Goal: Task Accomplishment & Management: Use online tool/utility

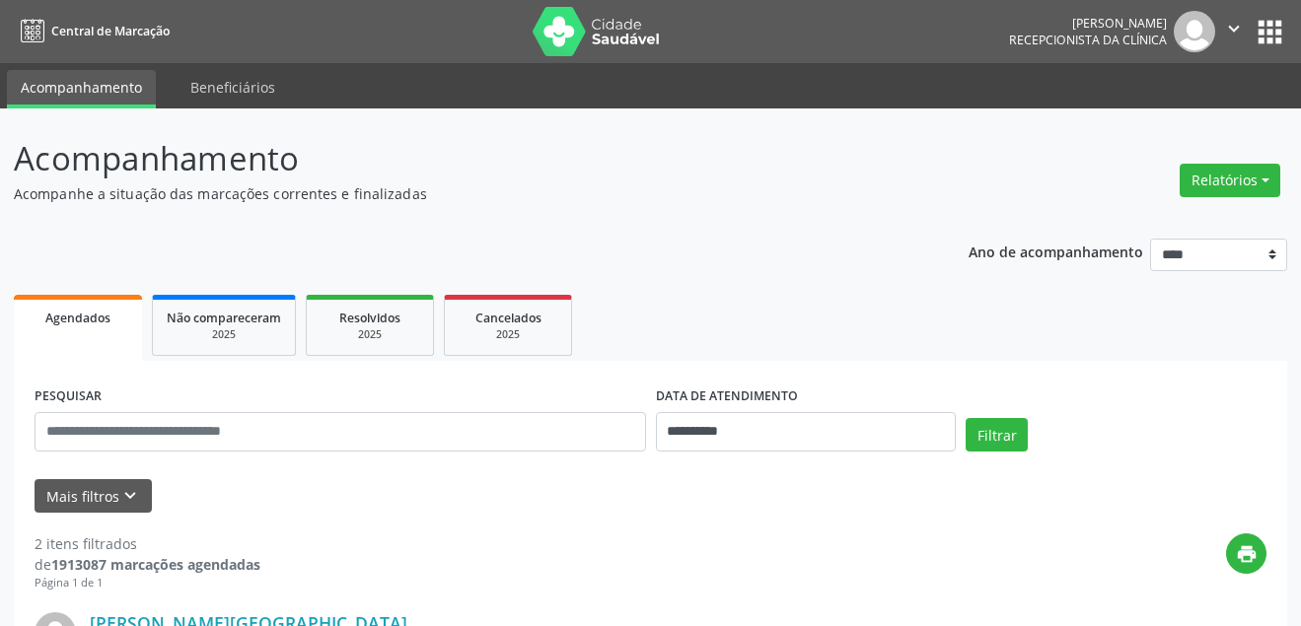
click at [1222, 179] on button "Relatórios" at bounding box center [1230, 181] width 101 height 34
click at [1140, 222] on link "Agendamentos" at bounding box center [1175, 223] width 212 height 28
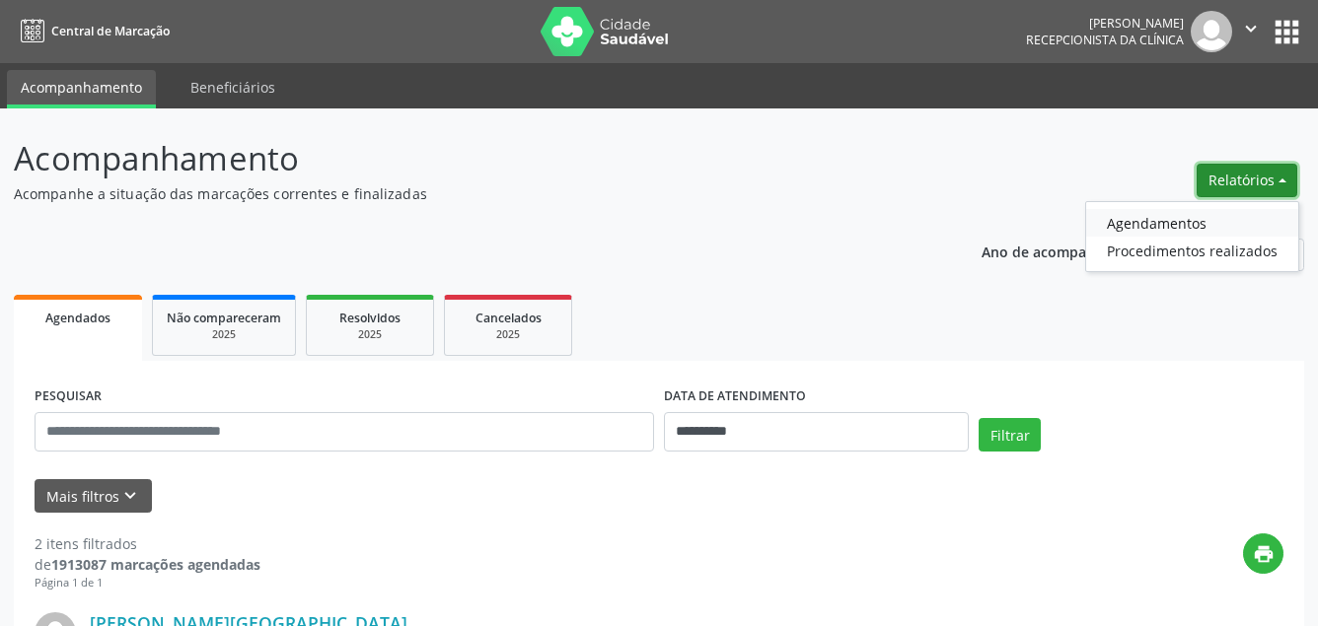
select select "*"
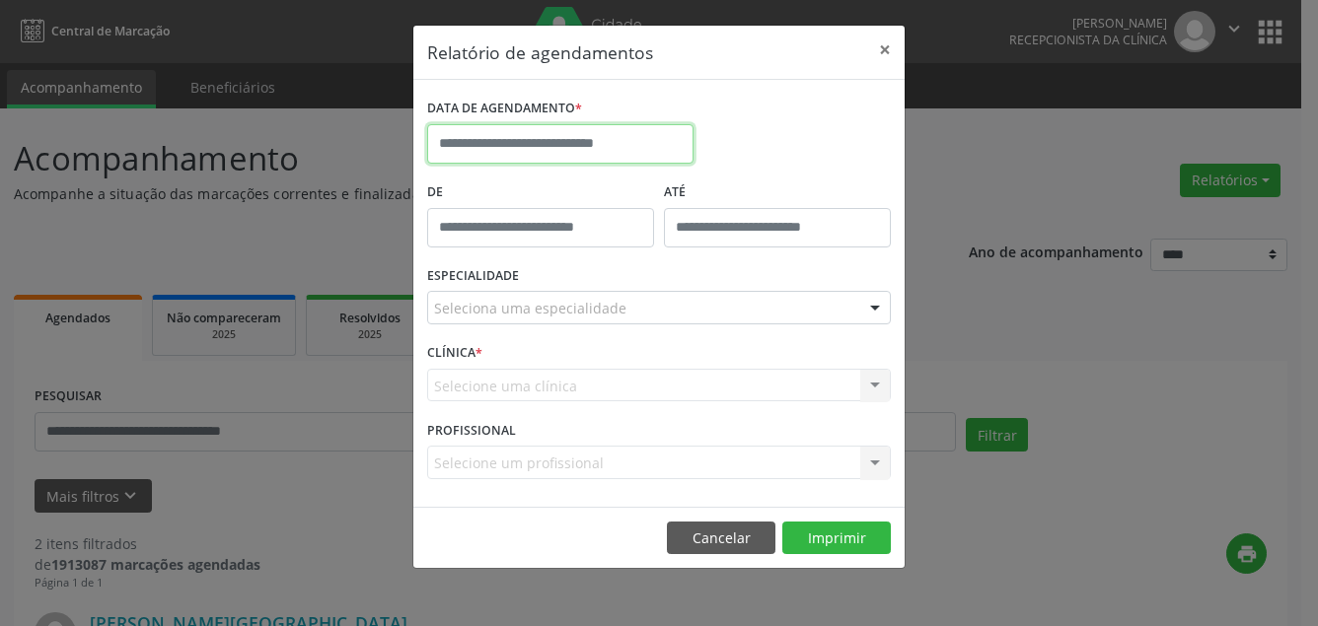
click at [533, 144] on input "text" at bounding box center [560, 143] width 266 height 39
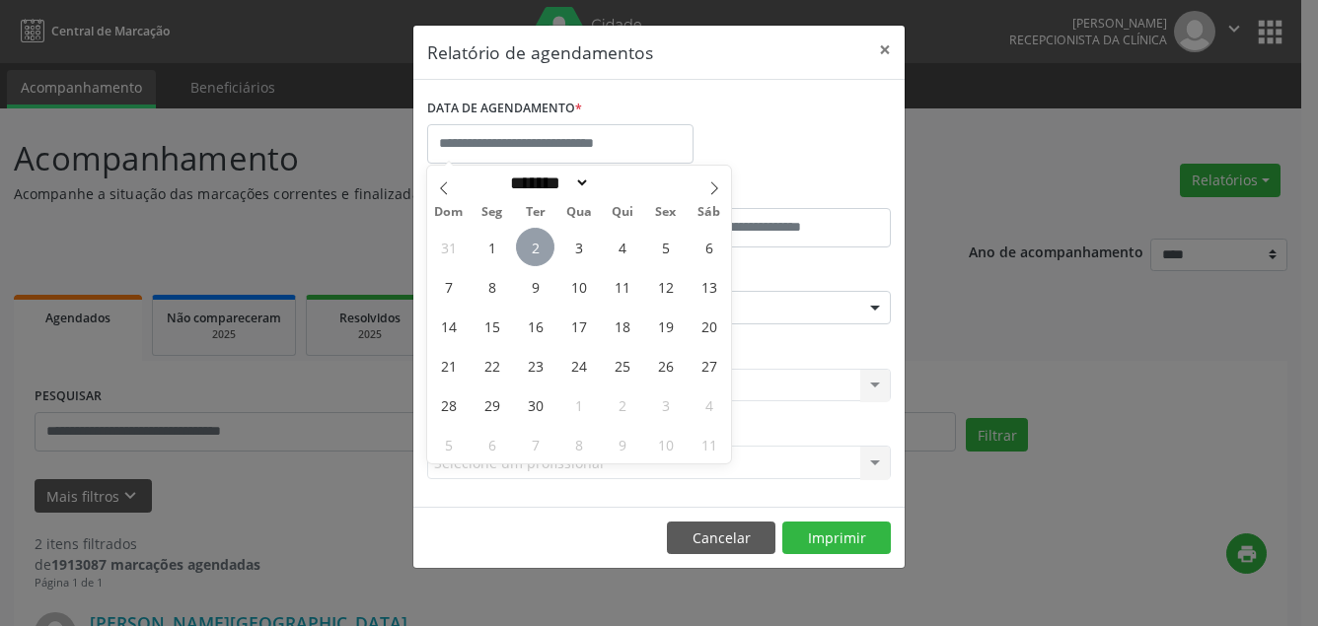
click at [531, 241] on span "2" at bounding box center [535, 247] width 38 height 38
type input "**********"
click at [543, 247] on span "2" at bounding box center [535, 247] width 38 height 38
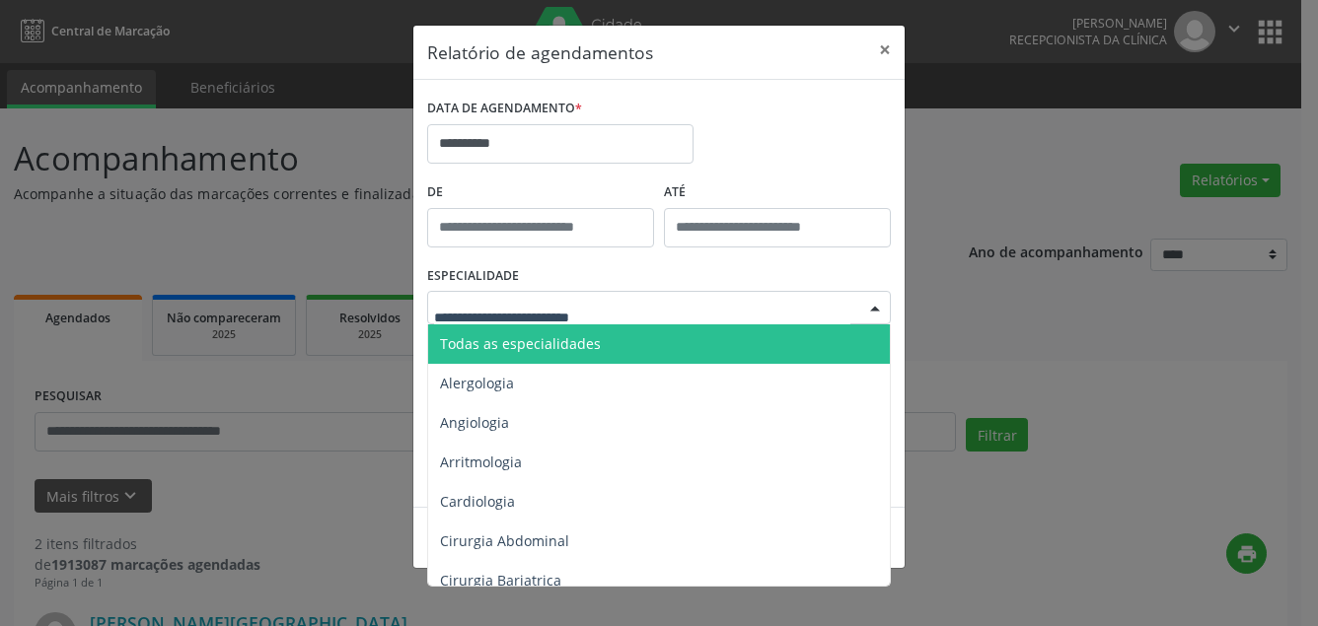
click at [508, 342] on span "Todas as especialidades" at bounding box center [520, 343] width 161 height 19
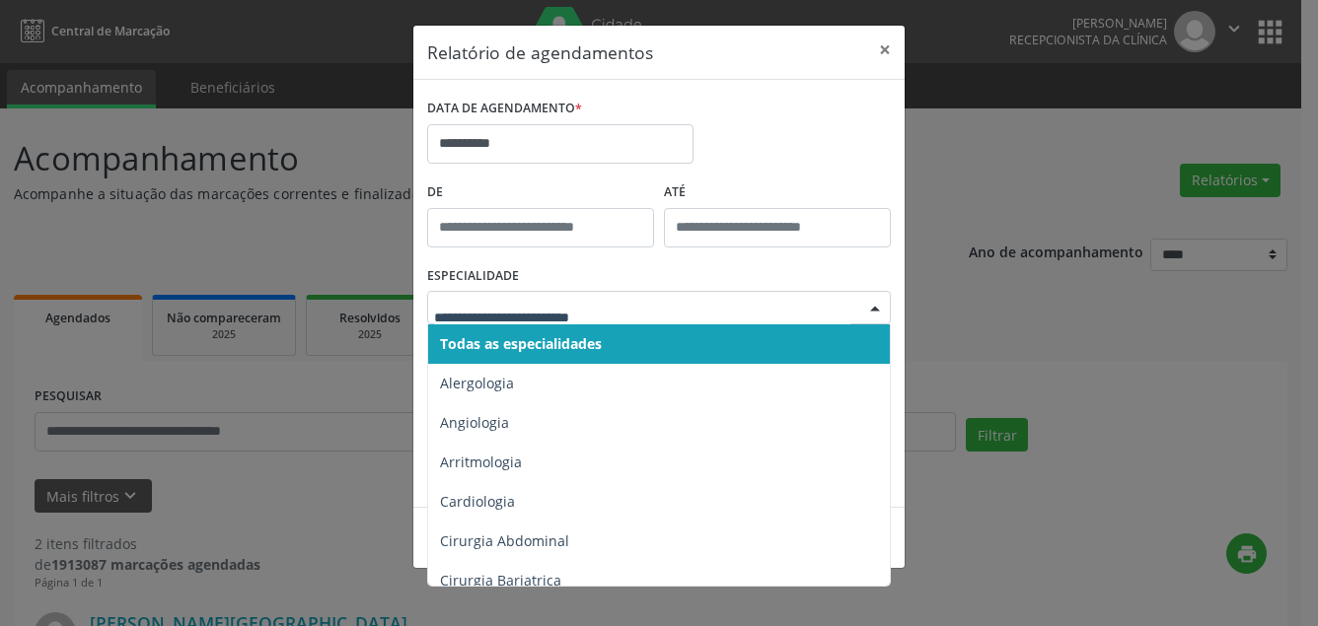
click at [500, 335] on span "Todas as especialidades" at bounding box center [521, 343] width 162 height 19
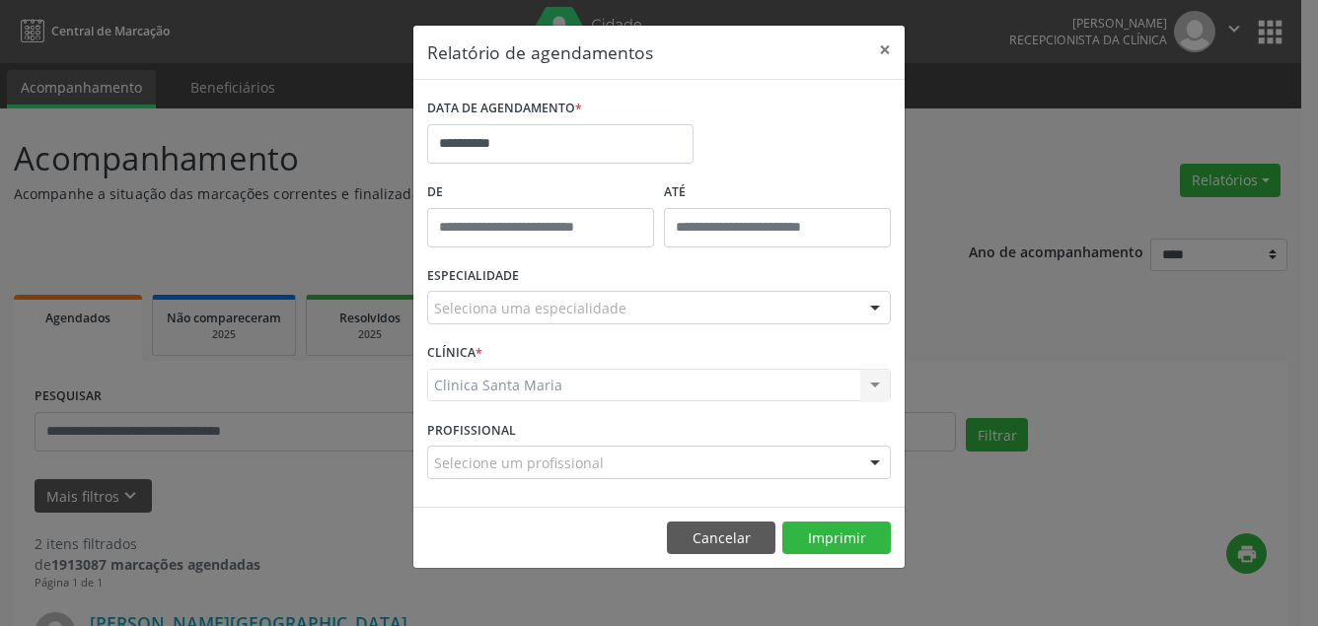
click at [499, 387] on div "Clinica [GEOGRAPHIC_DATA] [GEOGRAPHIC_DATA] resultado encontrado para: " " Não …" at bounding box center [659, 386] width 464 height 34
drag, startPoint x: 523, startPoint y: 374, endPoint x: 522, endPoint y: 388, distance: 13.8
click at [523, 380] on div "CLÍNICA * Clinica [GEOGRAPHIC_DATA] [GEOGRAPHIC_DATA] resultado encontrado para…" at bounding box center [659, 376] width 474 height 77
drag, startPoint x: 522, startPoint y: 390, endPoint x: 592, endPoint y: 397, distance: 70.4
click at [520, 389] on div "Clinica [GEOGRAPHIC_DATA] [GEOGRAPHIC_DATA] resultado encontrado para: " " Não …" at bounding box center [659, 386] width 464 height 34
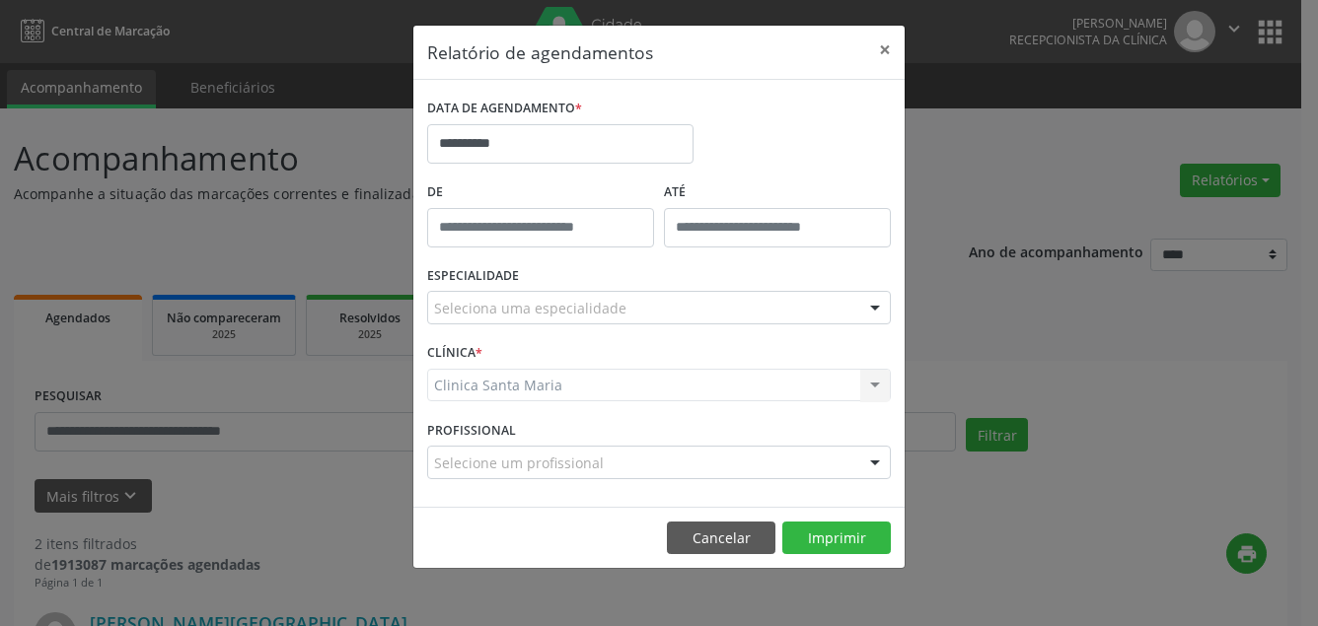
click at [690, 374] on div "Clinica [GEOGRAPHIC_DATA] [GEOGRAPHIC_DATA] resultado encontrado para: " " Não …" at bounding box center [659, 386] width 464 height 34
click at [883, 388] on div "Clinica [GEOGRAPHIC_DATA] [GEOGRAPHIC_DATA] resultado encontrado para: " " Não …" at bounding box center [659, 386] width 464 height 34
click at [565, 380] on div "Clinica [GEOGRAPHIC_DATA] [GEOGRAPHIC_DATA] resultado encontrado para: " " Não …" at bounding box center [659, 386] width 464 height 34
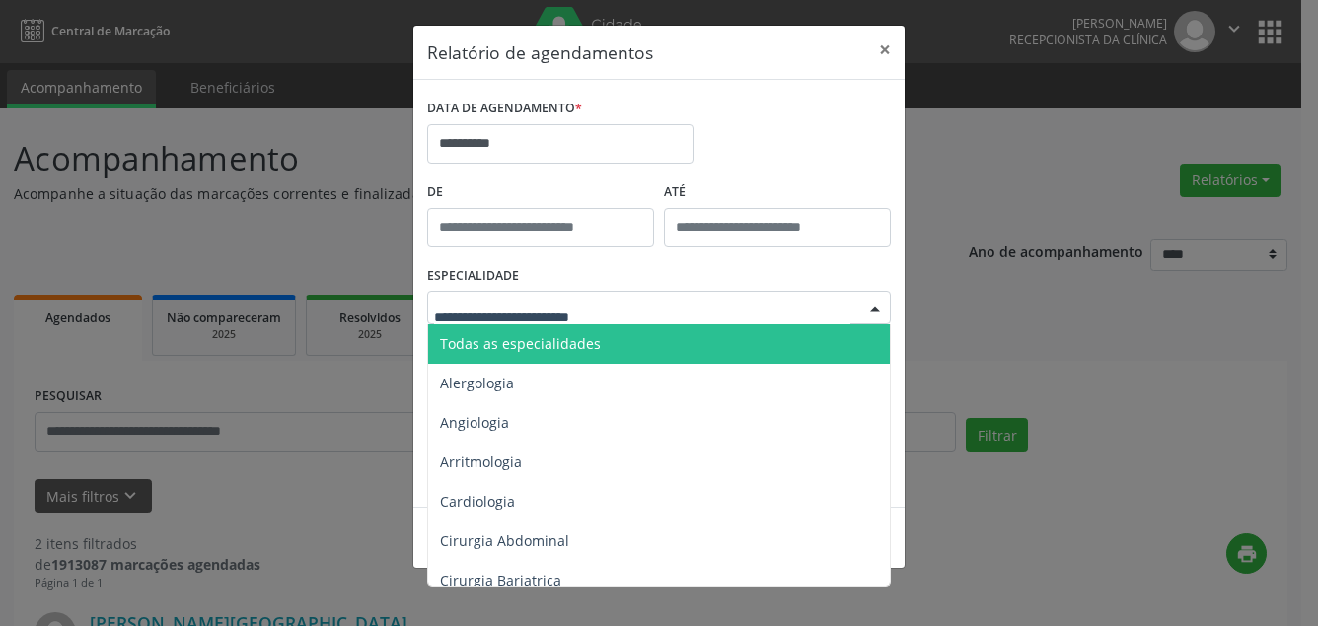
click at [499, 351] on span "Todas as especialidades" at bounding box center [520, 343] width 161 height 19
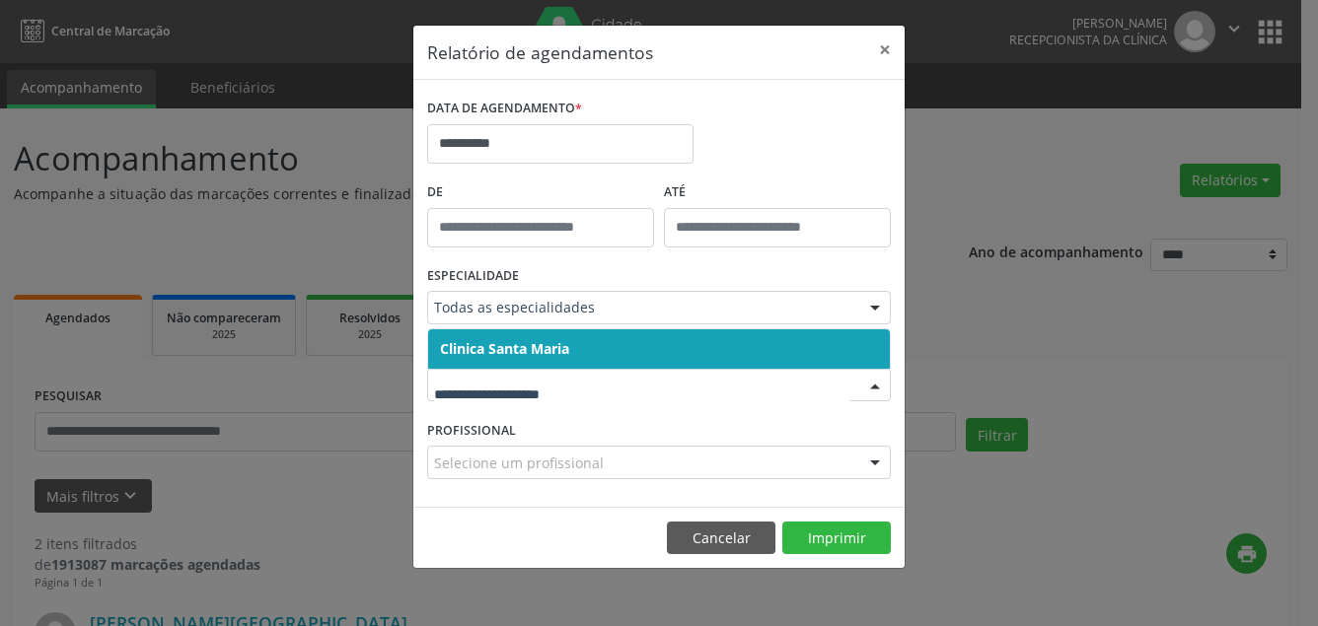
click at [514, 346] on span "Clinica Santa Maria" at bounding box center [504, 348] width 129 height 19
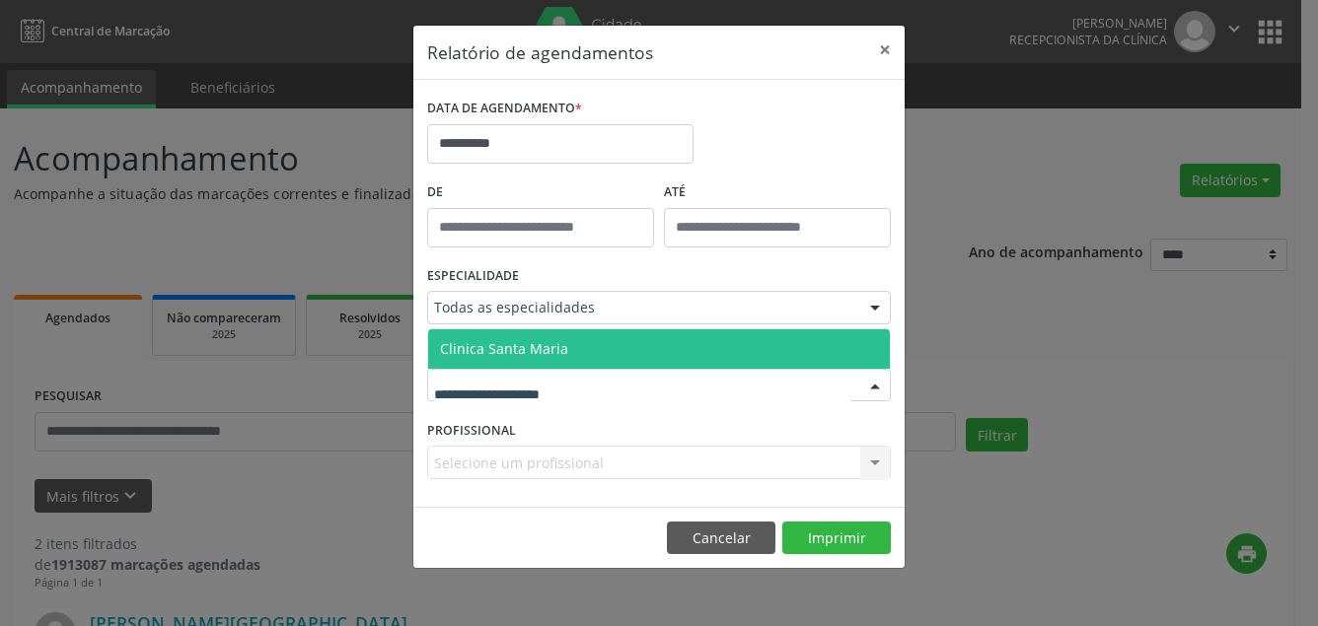
click at [517, 345] on span "Clinica Santa Maria" at bounding box center [504, 348] width 128 height 19
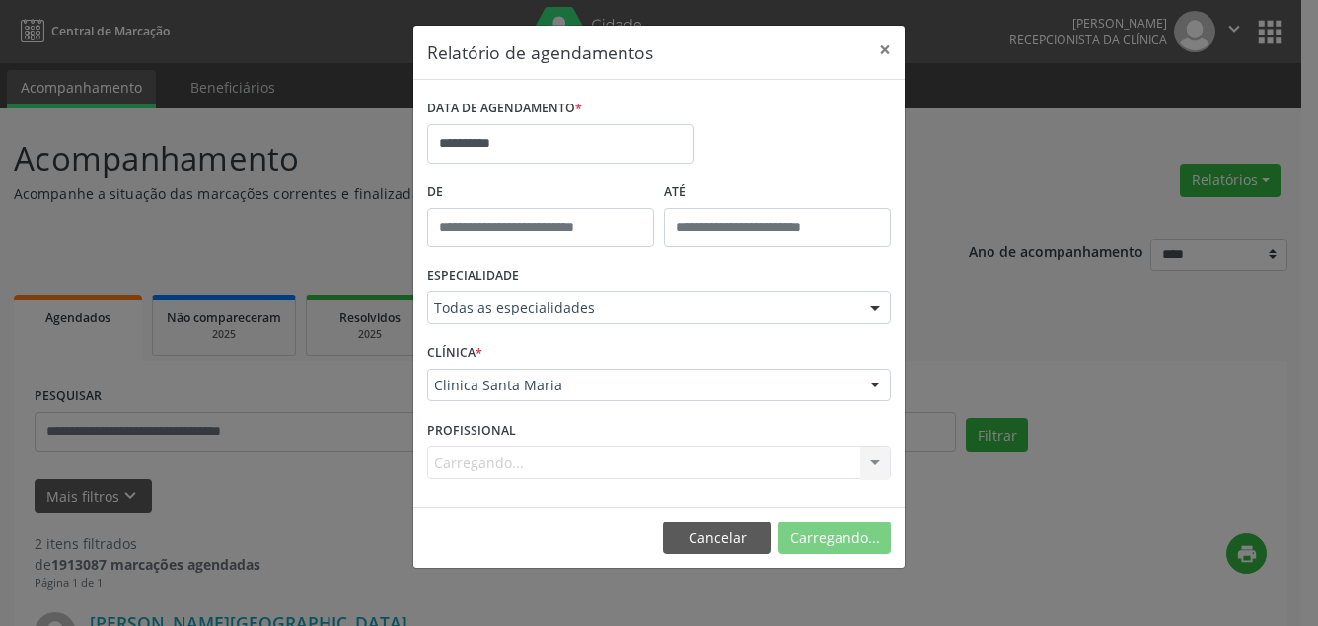
click at [517, 345] on div "CLÍNICA * Clinica [GEOGRAPHIC_DATA] [GEOGRAPHIC_DATA] resultado encontrado para…" at bounding box center [659, 376] width 474 height 77
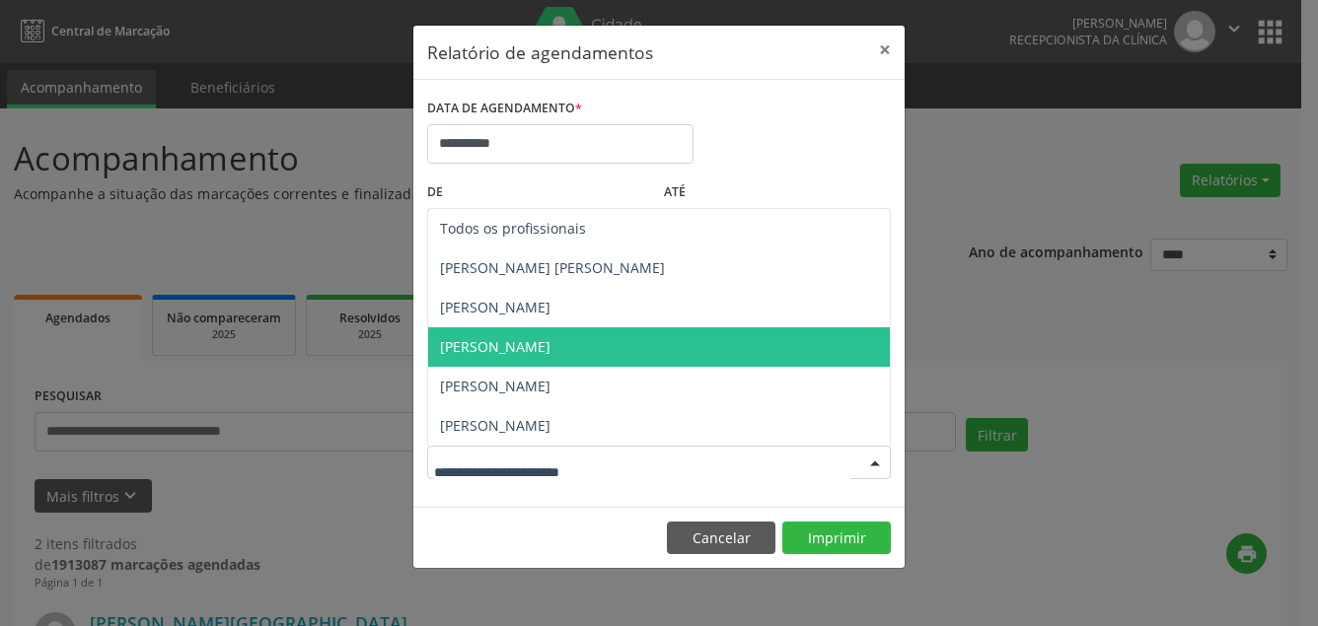
click at [541, 335] on span "[PERSON_NAME]" at bounding box center [659, 347] width 462 height 39
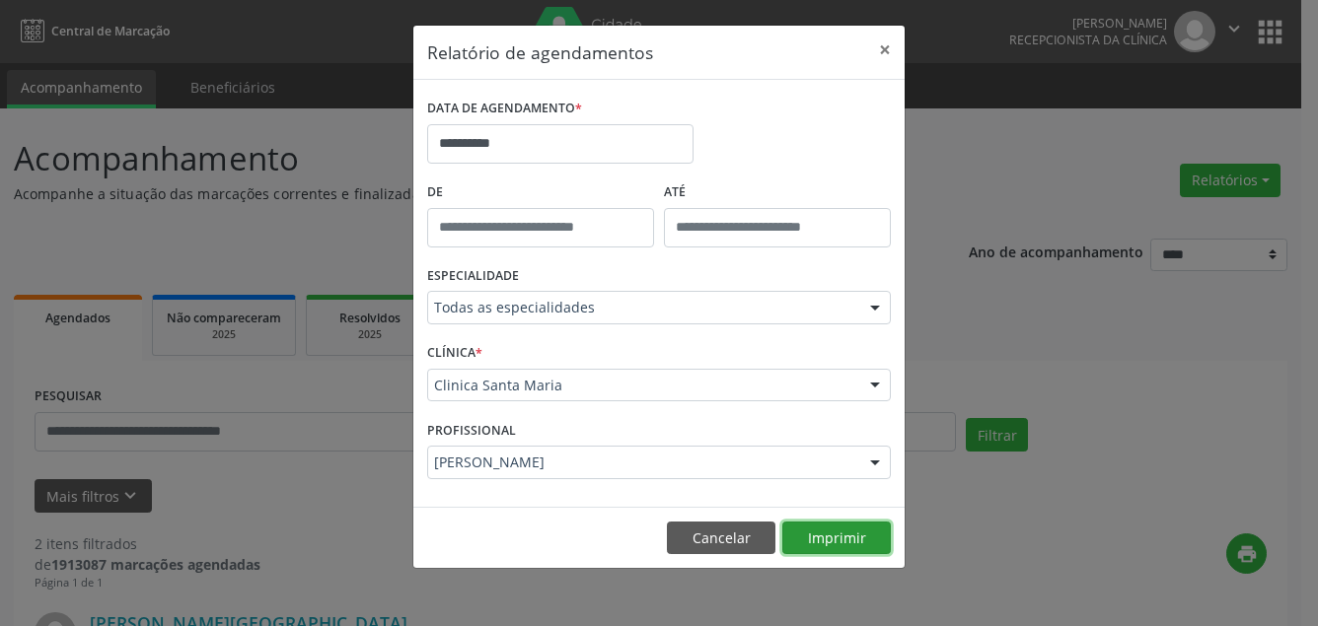
click at [818, 539] on button "Imprimir" at bounding box center [836, 539] width 109 height 34
